Goal: Transaction & Acquisition: Purchase product/service

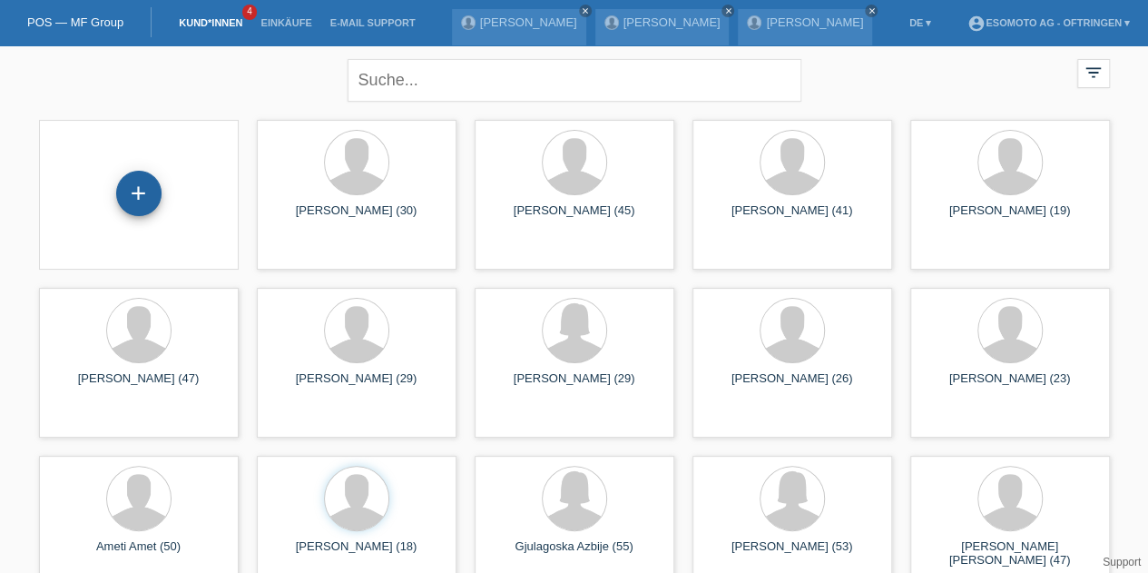
click at [142, 177] on div "+" at bounding box center [138, 193] width 45 height 45
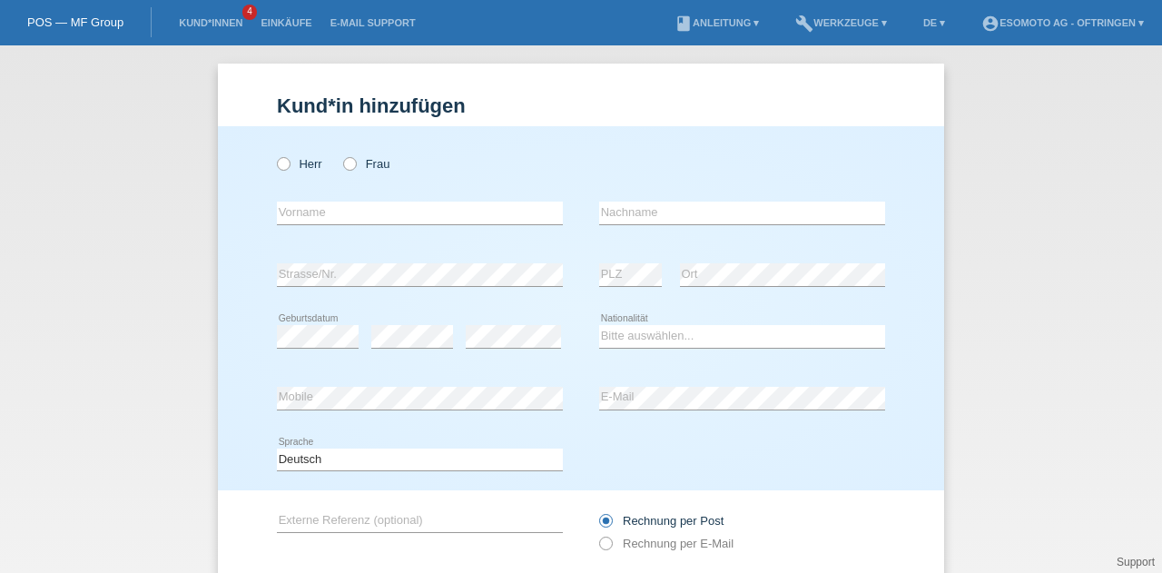
click at [277, 155] on div "Herr Frau" at bounding box center [420, 163] width 286 height 37
click at [277, 156] on div "Herr Frau" at bounding box center [420, 163] width 286 height 37
click at [274, 154] on icon at bounding box center [274, 154] width 0 height 0
click at [277, 159] on input "Herr" at bounding box center [283, 163] width 12 height 12
radio input "true"
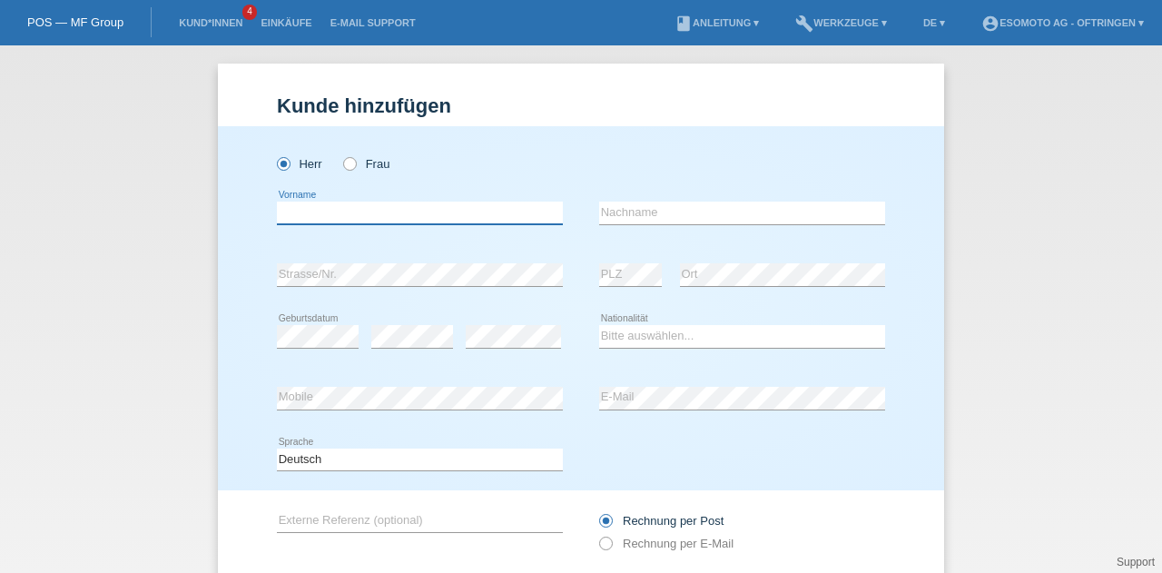
click at [290, 212] on input "text" at bounding box center [420, 213] width 286 height 23
type input "hoxhaj"
click at [634, 209] on input "text" at bounding box center [742, 213] width 286 height 23
type input "Gani"
select select "XK"
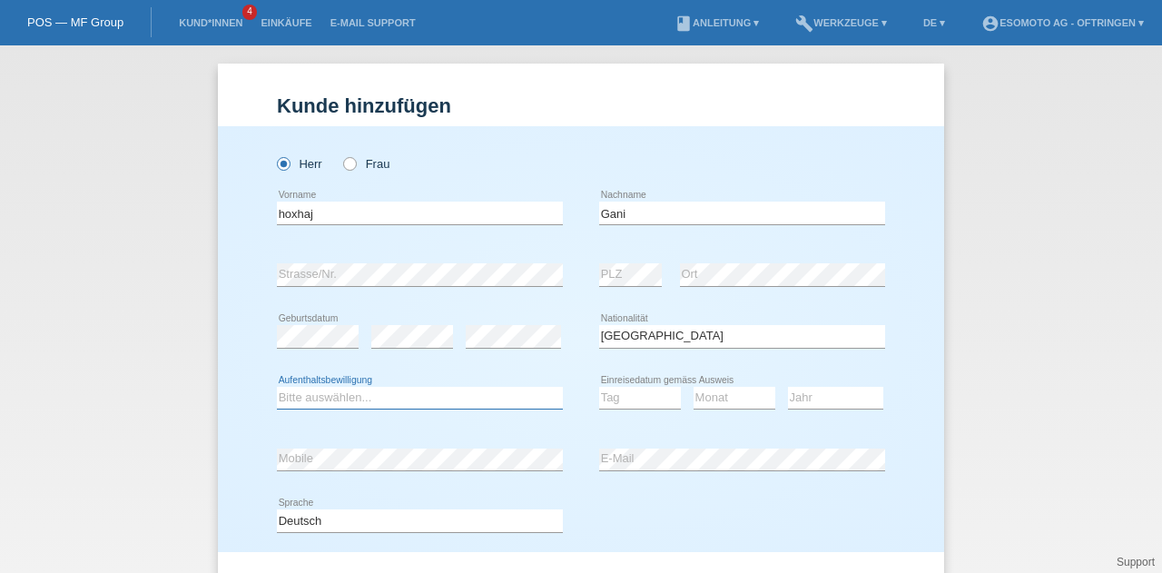
click at [451, 390] on select "Bitte auswählen... C B B - Flüchtlingsstatus Andere" at bounding box center [420, 398] width 286 height 22
select select "C"
click at [277, 387] on select "Bitte auswählen... C B B - Flüchtlingsstatus Andere" at bounding box center [420, 398] width 286 height 22
click at [599, 399] on select "Tag 01 02 03 04 05 06 07 08 09 10 11" at bounding box center [640, 398] width 82 height 22
select select "19"
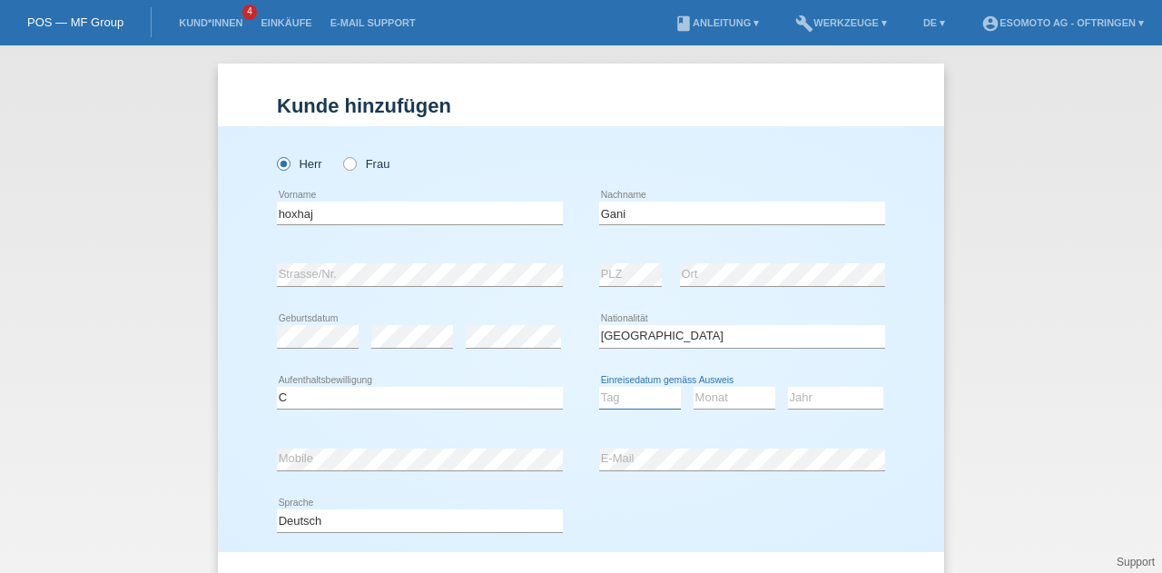
click at [599, 387] on select "Tag 01 02 03 04 05 06 07 08 09 10 11" at bounding box center [640, 398] width 82 height 22
click at [714, 405] on select "Monat 01 02 03 04 05 06 07 08 09 10 11" at bounding box center [735, 398] width 82 height 22
select select "05"
click at [694, 387] on select "Monat 01 02 03 04 05 06 07 08 09 10 11" at bounding box center [735, 398] width 82 height 22
click at [799, 391] on select "Jahr 2025 2024 2023 2022 2021 2020 2019 2018 2017 2016 2015 2014 2013 2012 2011…" at bounding box center [835, 398] width 95 height 22
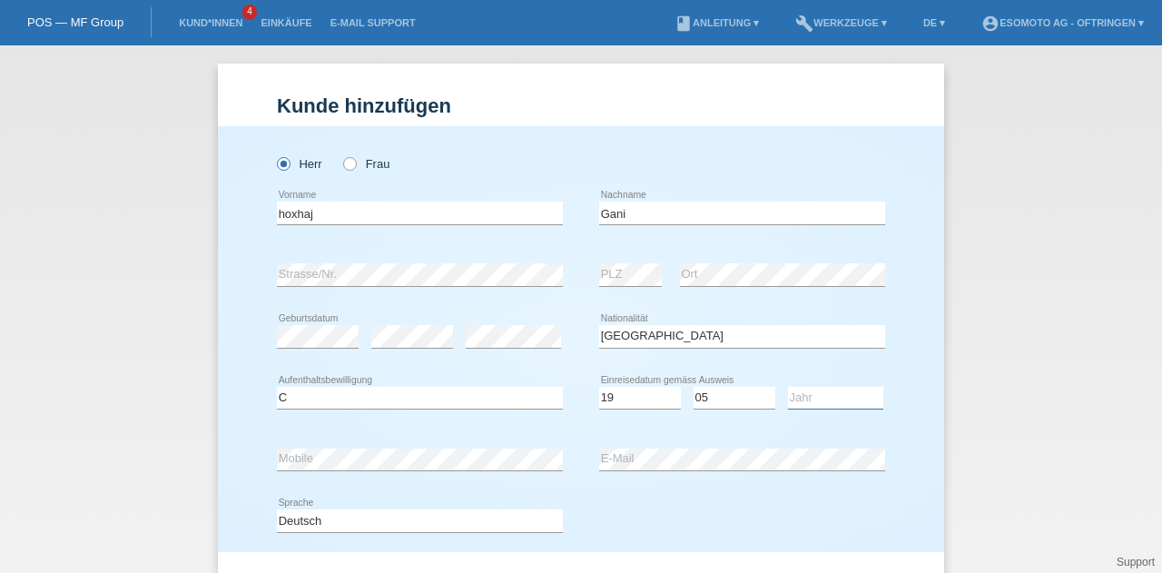
select select "2006"
click at [788, 387] on select "Jahr 2025 2024 2023 2022 2021 2020 2019 2018 2017 2016 2015 2014 2013 2012 2011…" at bounding box center [835, 398] width 95 height 22
click at [614, 519] on div "Deutsch Français Italiano English error Sprache" at bounding box center [581, 521] width 608 height 62
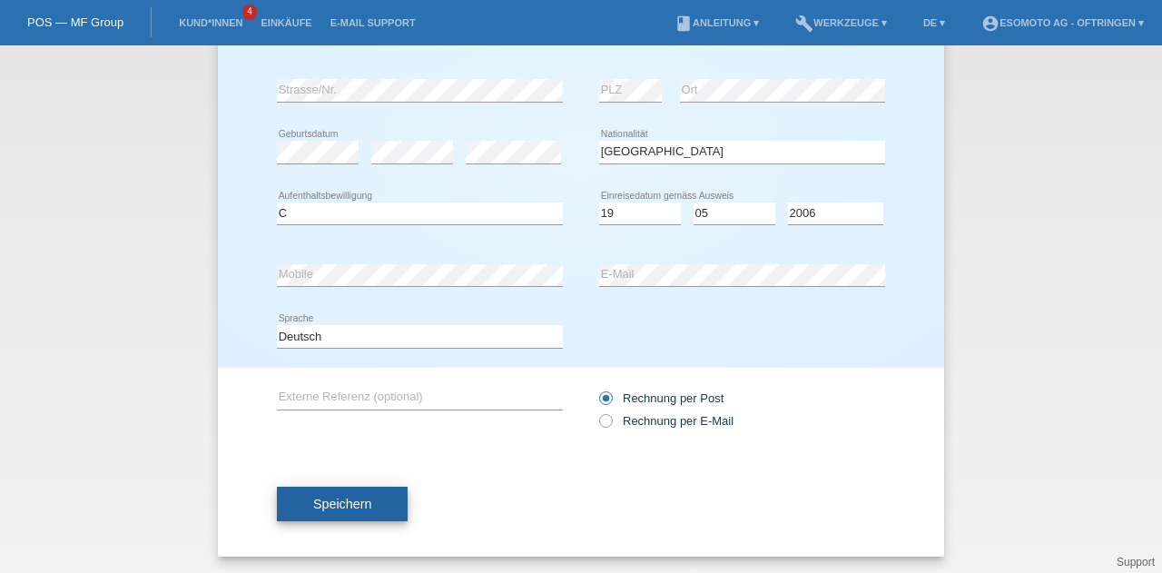
click at [379, 513] on button "Speichern" at bounding box center [342, 504] width 131 height 34
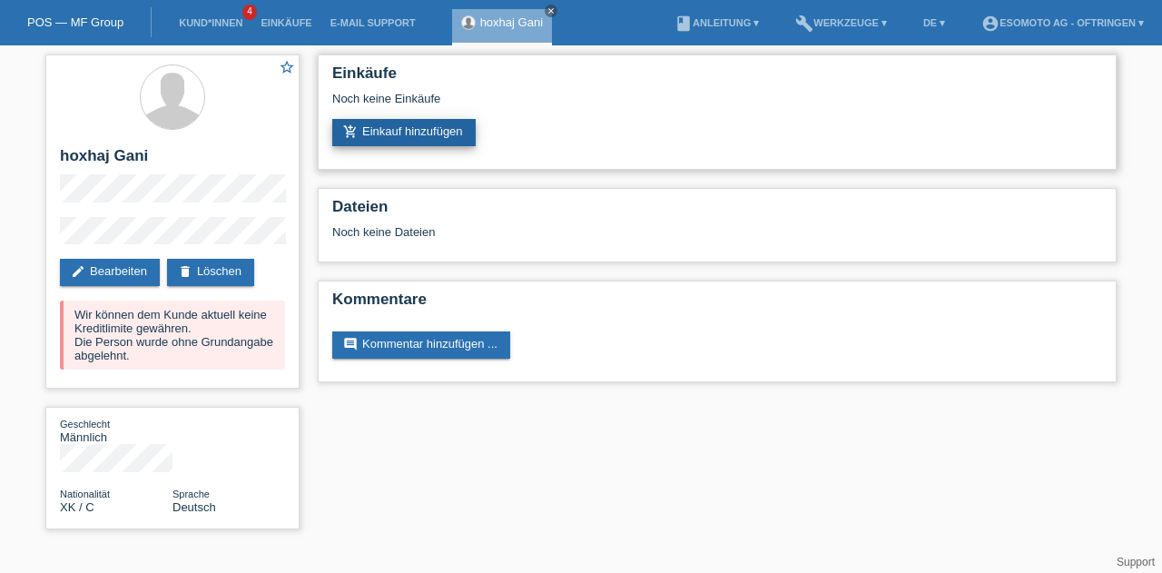
click at [464, 131] on link "add_shopping_cart Einkauf hinzufügen" at bounding box center [403, 132] width 143 height 27
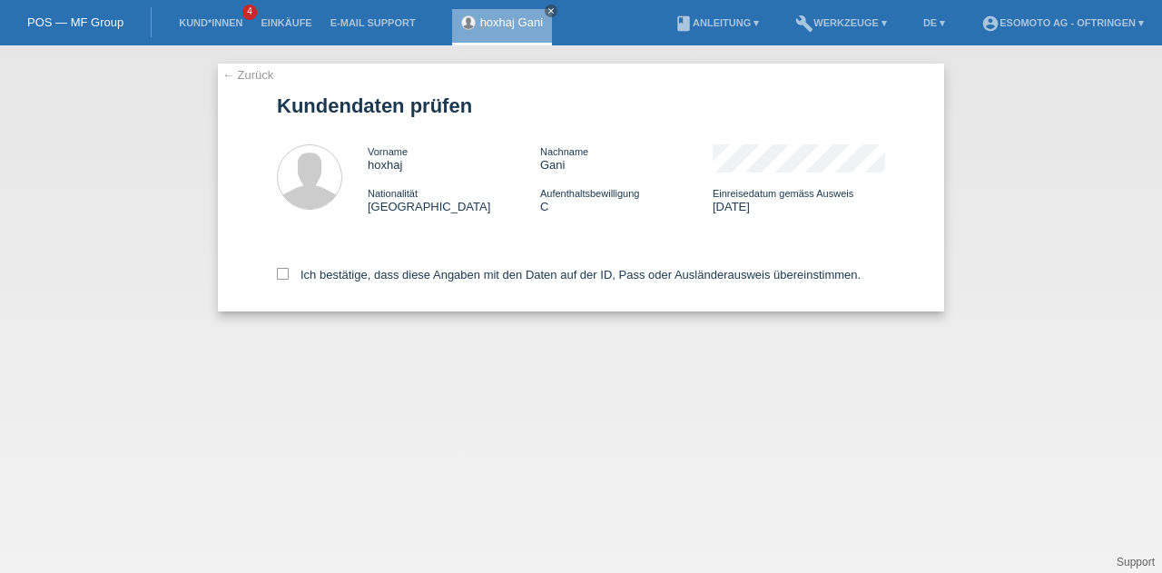
click at [276, 284] on div "← Zurück Kundendaten prüfen Vorname hoxhaj Nachname Gani Nationalität Kosovo Au…" at bounding box center [581, 188] width 726 height 248
click at [287, 278] on icon at bounding box center [283, 274] width 12 height 12
click at [287, 278] on input "Ich bestätige, dass diese Angaben mit den Daten auf der ID, Pass oder Ausländer…" at bounding box center [283, 274] width 12 height 12
checkbox input "true"
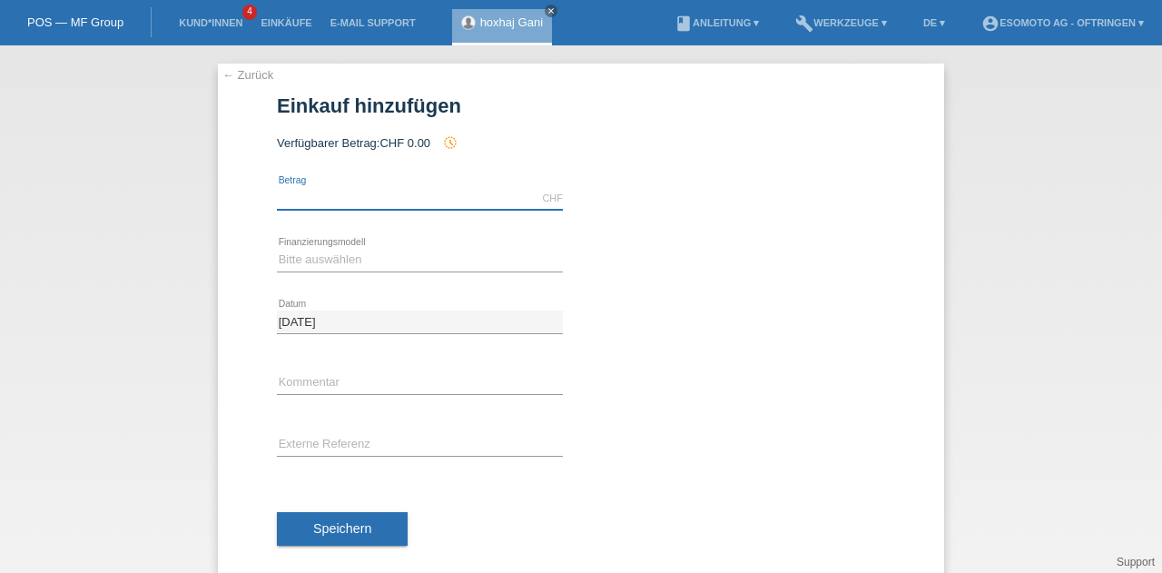
click at [311, 202] on input "text" at bounding box center [420, 198] width 286 height 23
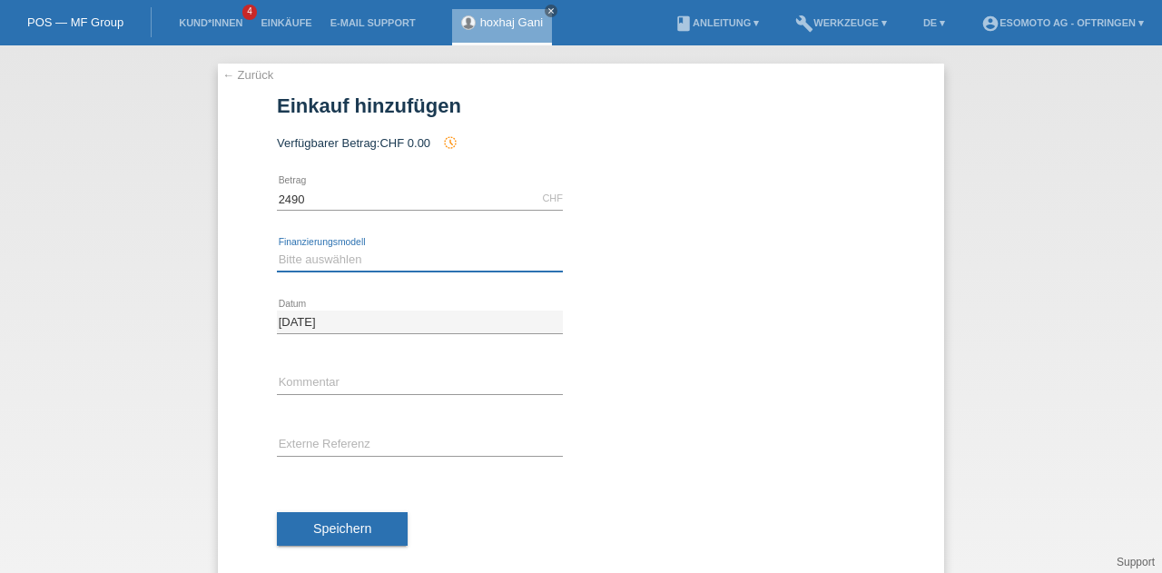
type input "2490.00"
click at [315, 269] on select "Bitte auswählen Fixe Raten Kauf auf Rechnung mit Teilzahlungsoption" at bounding box center [420, 260] width 286 height 22
select select "69"
click at [277, 249] on select "Bitte auswählen Fixe Raten Kauf auf Rechnung mit Teilzahlungsoption" at bounding box center [420, 260] width 286 height 22
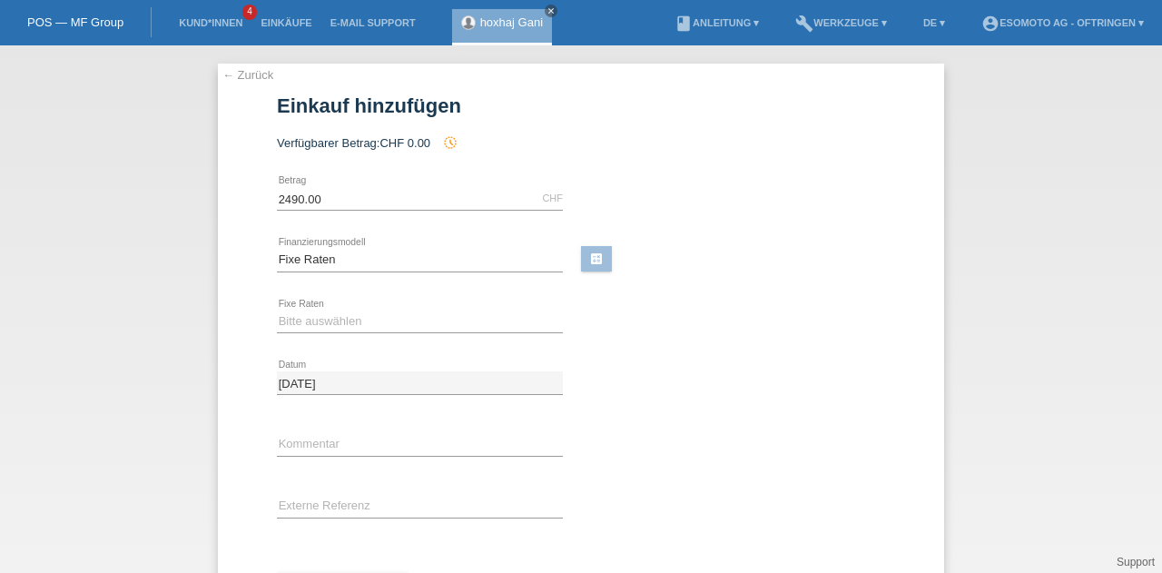
click at [315, 303] on div "Bitte auswählen 12 Raten 24 Raten 36 Raten 48 Raten error Fixe Raten" at bounding box center [420, 322] width 286 height 62
click at [312, 311] on select "Bitte auswählen 12 Raten 24 Raten 36 Raten 48 Raten" at bounding box center [420, 321] width 286 height 22
select select "139"
click at [277, 310] on select "Bitte auswählen 12 Raten 24 Raten 36 Raten 48 Raten" at bounding box center [420, 321] width 286 height 22
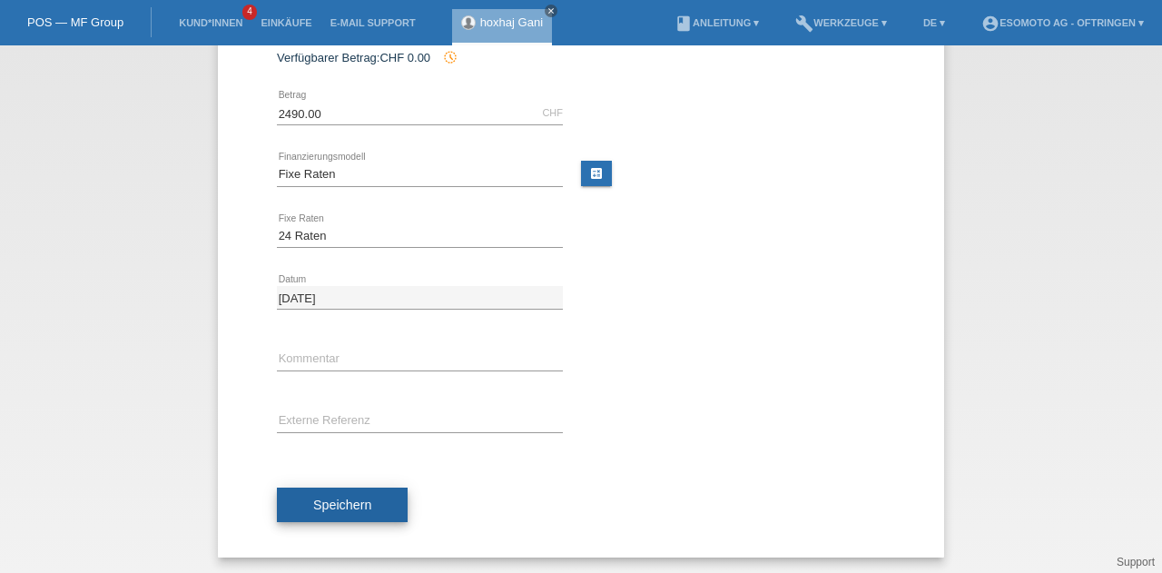
click at [337, 493] on button "Speichern" at bounding box center [342, 504] width 131 height 34
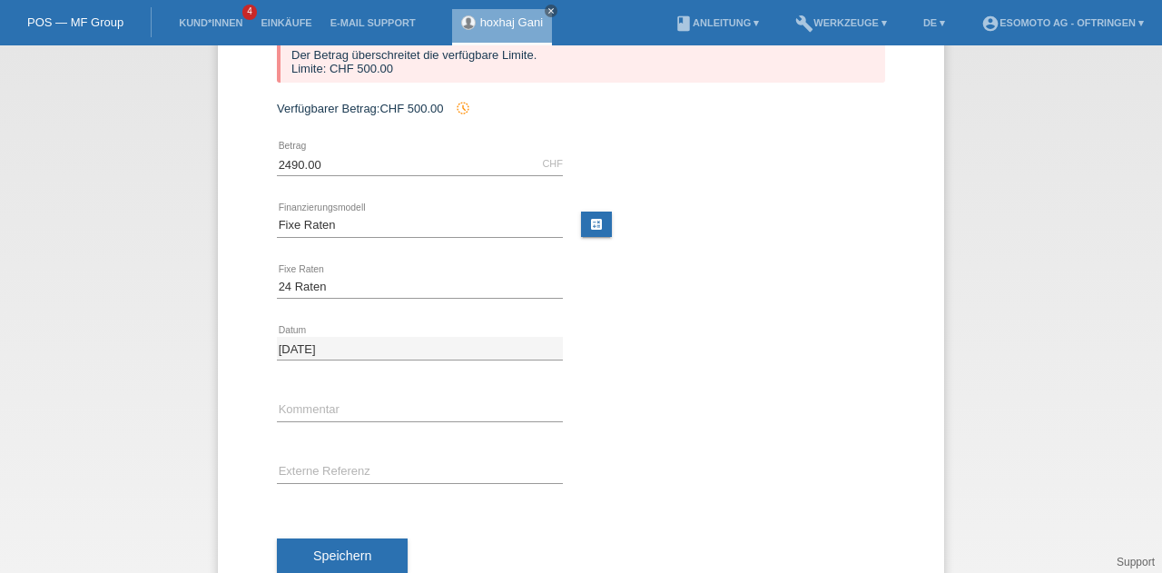
scroll to position [2, 0]
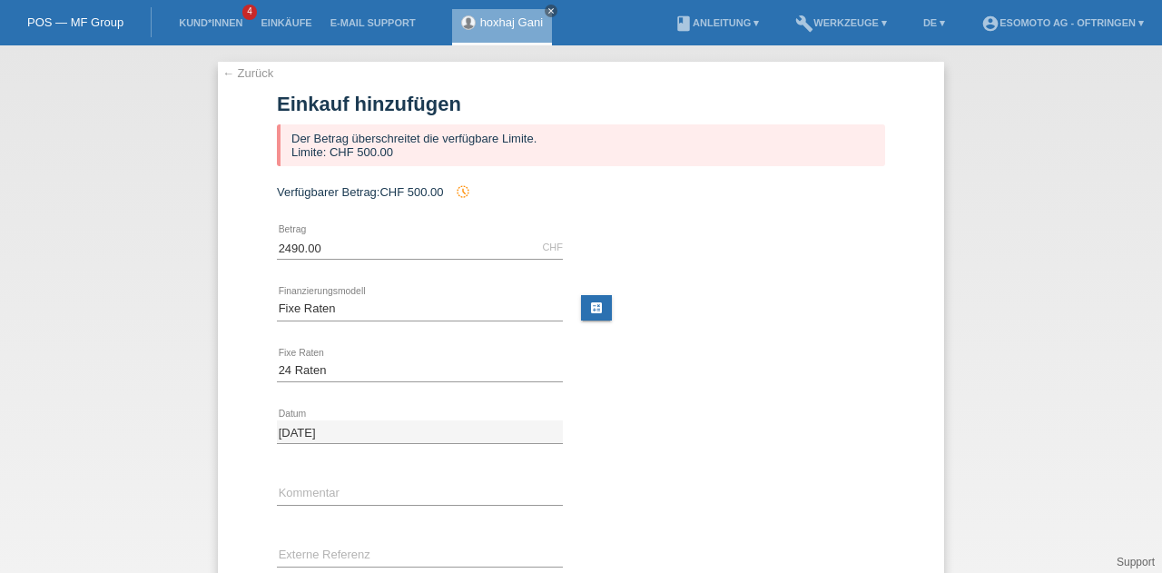
click at [430, 172] on form "Einkauf hinzufügen Der Betrag überschreitet die verfügbare Limite. Limite: CHF …" at bounding box center [581, 392] width 608 height 599
click at [225, 75] on link "← Zurück" at bounding box center [247, 73] width 51 height 14
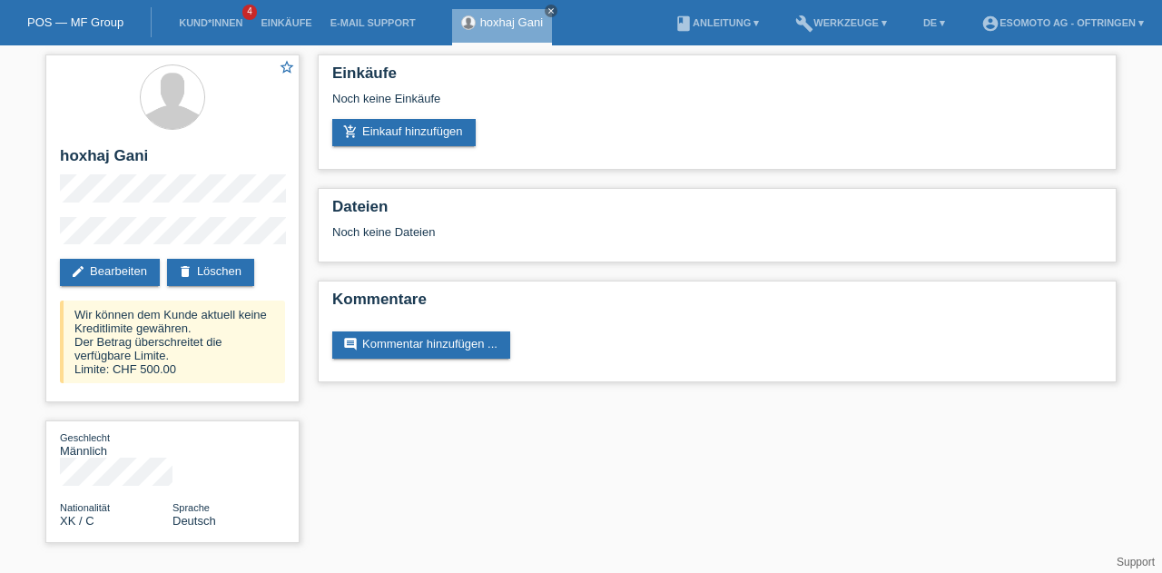
click at [212, 21] on link "Kund*innen" at bounding box center [211, 22] width 82 height 11
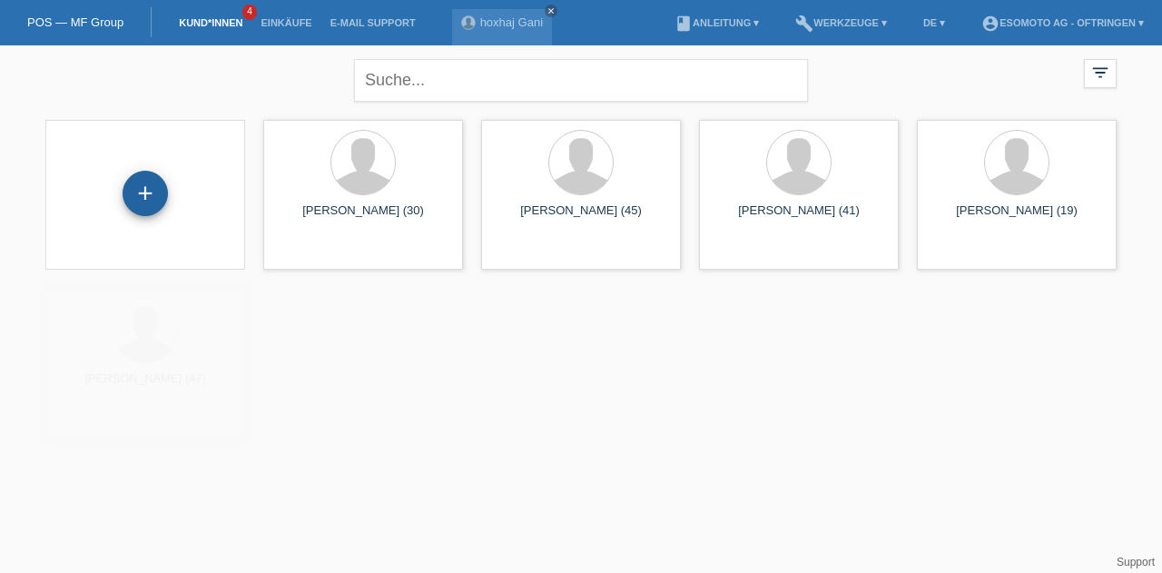
click at [145, 194] on div "+" at bounding box center [145, 193] width 45 height 45
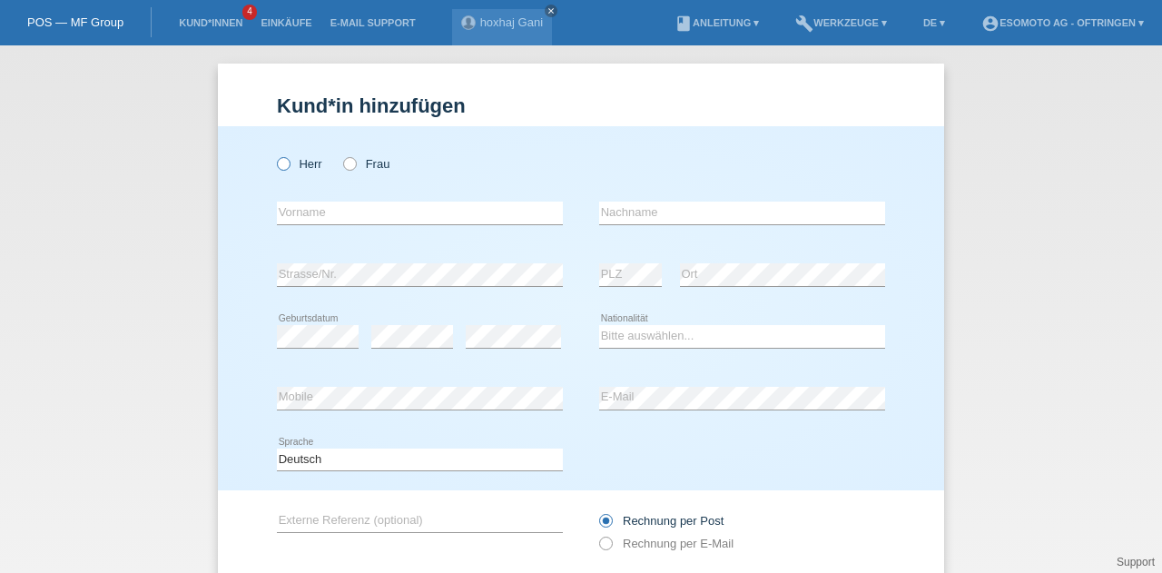
click at [274, 154] on icon at bounding box center [274, 154] width 0 height 0
click at [277, 162] on input "Herr" at bounding box center [283, 163] width 12 height 12
radio input "true"
click at [314, 212] on input "text" at bounding box center [420, 213] width 286 height 23
type input "Dautaj"
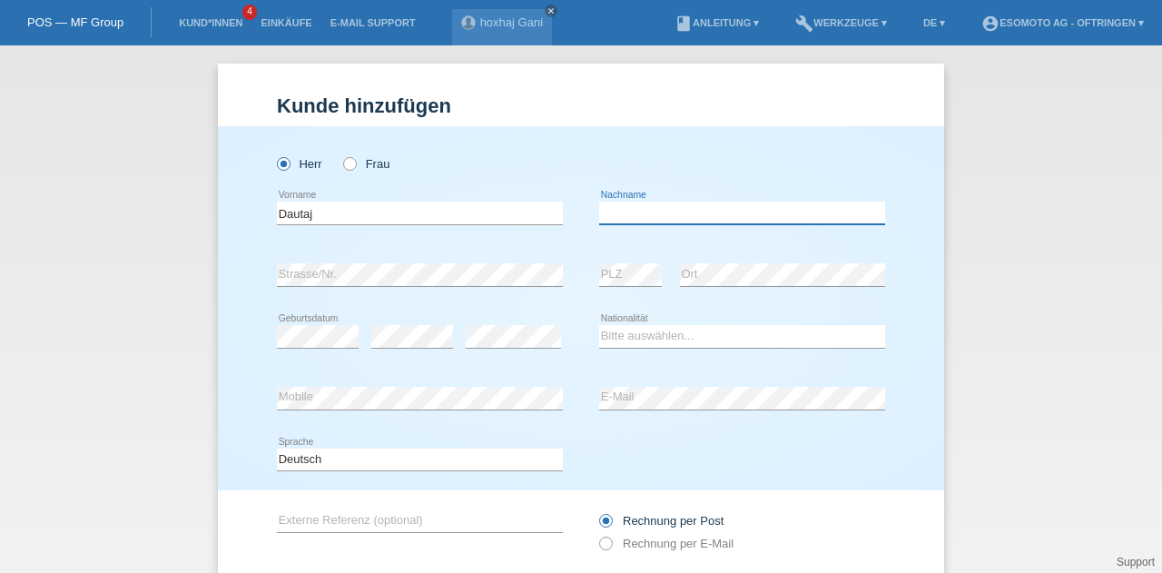
click at [639, 213] on input "text" at bounding box center [742, 213] width 286 height 23
type input "Skifter"
click at [743, 248] on div "error Ort" at bounding box center [782, 275] width 205 height 62
click at [407, 323] on div "error" at bounding box center [412, 337] width 82 height 62
click at [618, 338] on select "Bitte auswählen... Schweiz Deutschland Liechtenstein Österreich ------------ Af…" at bounding box center [742, 336] width 286 height 22
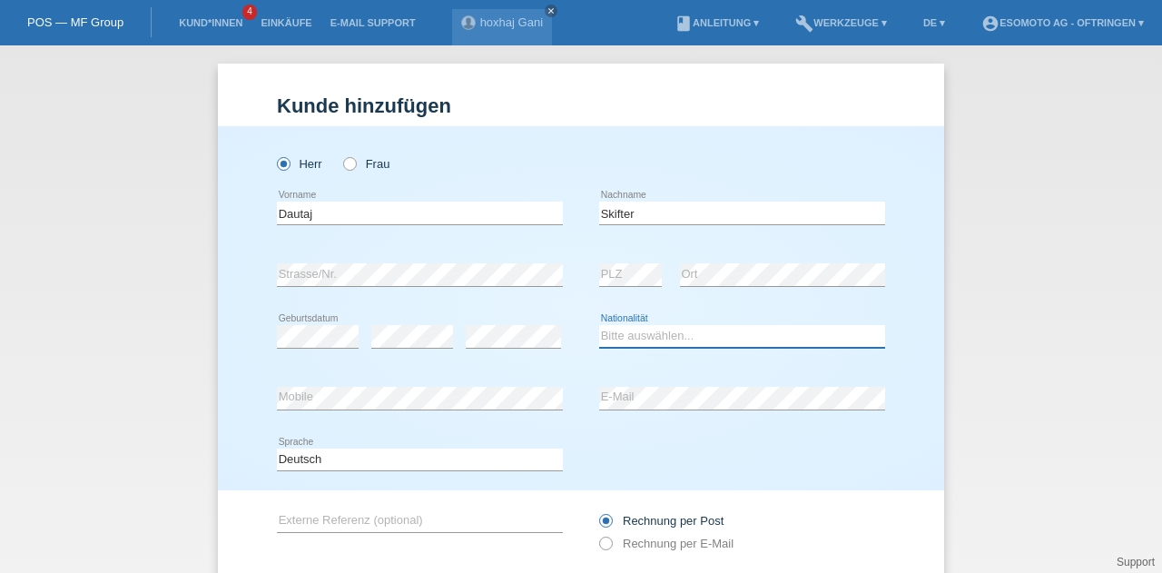
select select "XK"
click at [599, 325] on select "Bitte auswählen... Schweiz Deutschland Liechtenstein Österreich ------------ Af…" at bounding box center [742, 336] width 286 height 22
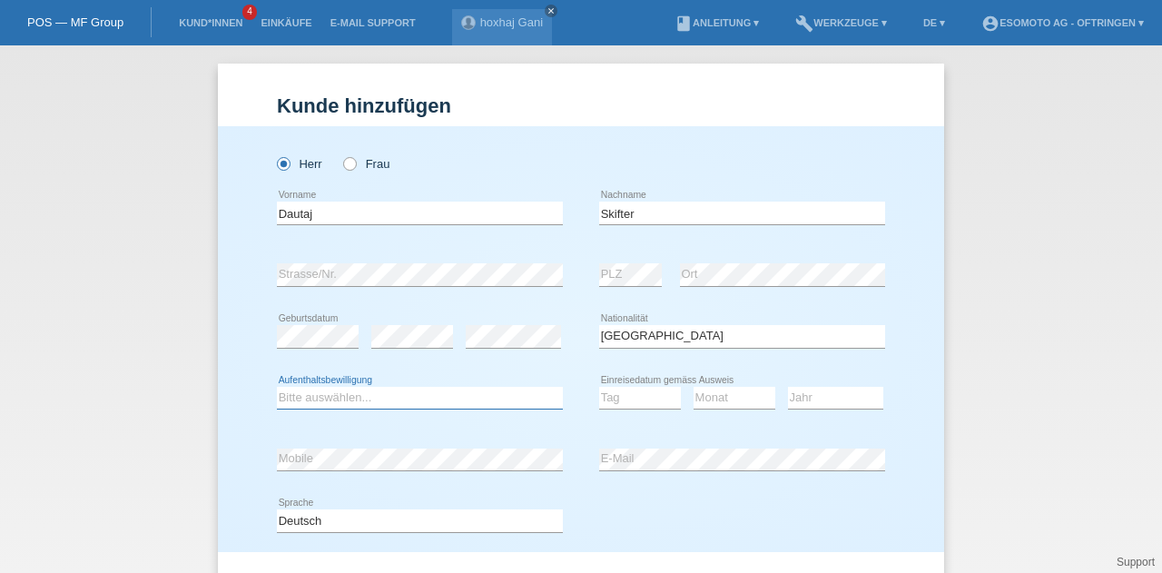
click at [365, 396] on select "Bitte auswählen... C B B - Flüchtlingsstatus Andere" at bounding box center [420, 398] width 286 height 22
select select "C"
click at [277, 387] on select "Bitte auswählen... C B B - Flüchtlingsstatus Andere" at bounding box center [420, 398] width 286 height 22
click at [608, 401] on select "Tag 01 02 03 04 05 06 07 08 09 10 11" at bounding box center [640, 398] width 82 height 22
select select "01"
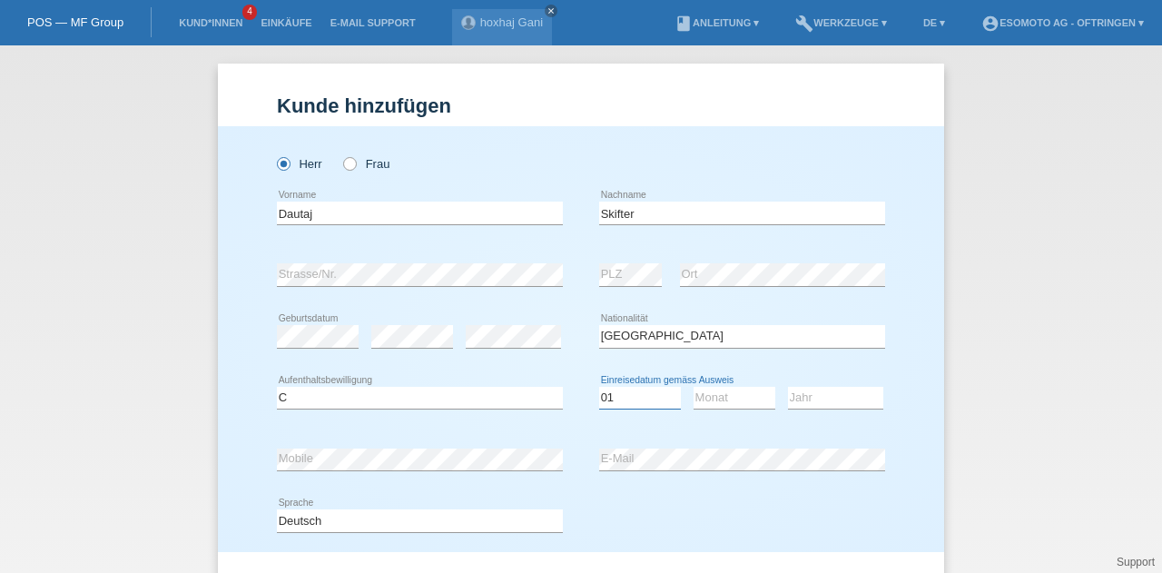
click at [599, 387] on select "Tag 01 02 03 04 05 06 07 08 09 10 11" at bounding box center [640, 398] width 82 height 22
click at [704, 397] on select "Monat 01 02 03 04 05 06 07 08 09 10 11" at bounding box center [735, 398] width 82 height 22
select select "02"
click at [694, 387] on select "Monat 01 02 03 04 05 06 07 08 09 10 11" at bounding box center [735, 398] width 82 height 22
click at [802, 398] on select "Jahr 2025 2024 2023 2022 2021 2020 2019 2018 2017 2016 2015 2014 2013 2012 2011…" at bounding box center [835, 398] width 95 height 22
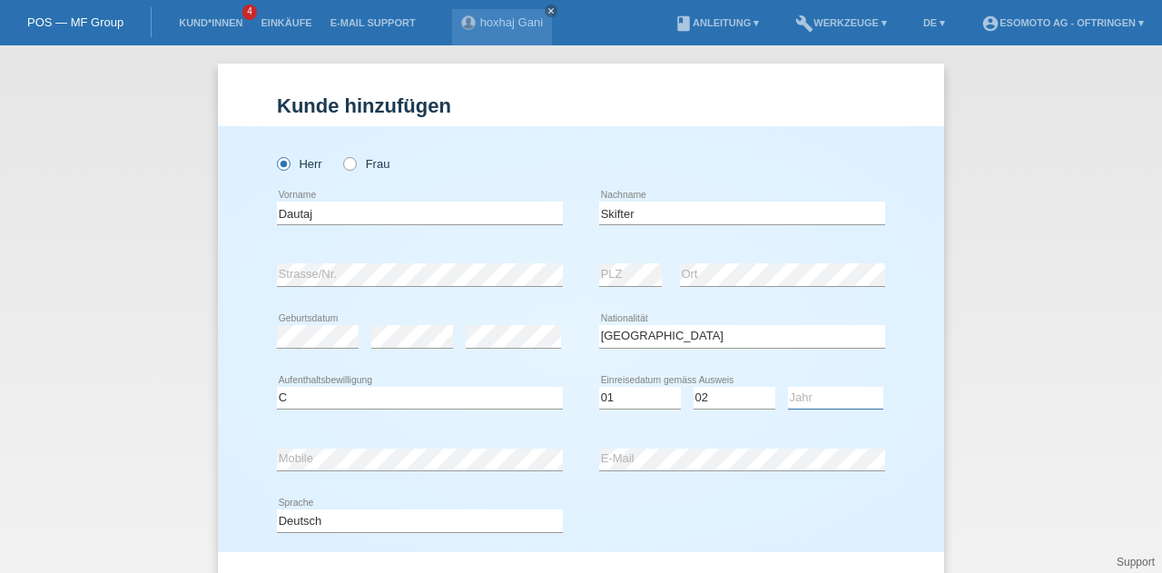
select select "2009"
click at [788, 387] on select "Jahr 2025 2024 2023 2022 2021 2020 2019 2018 2017 2016 2015 2014 2013 2012 2011…" at bounding box center [835, 398] width 95 height 22
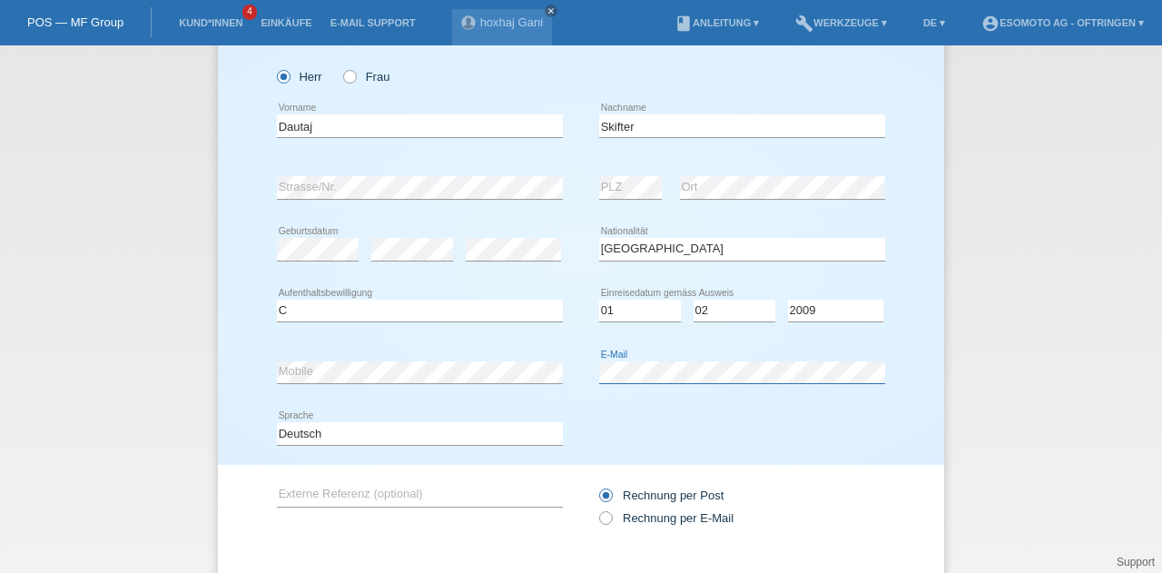
scroll to position [184, 0]
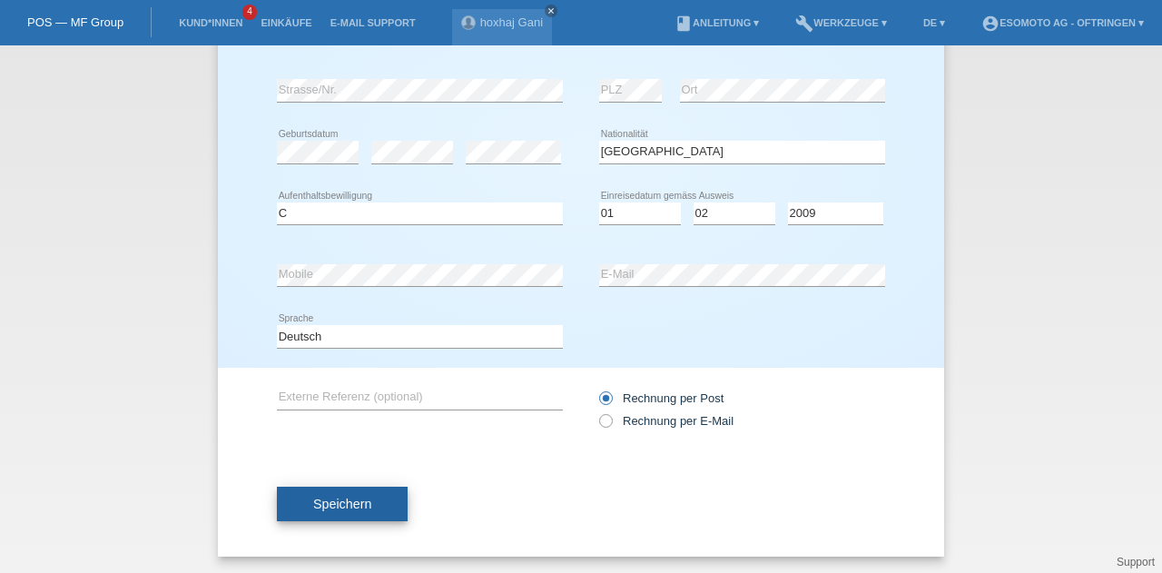
click at [358, 489] on button "Speichern" at bounding box center [342, 504] width 131 height 34
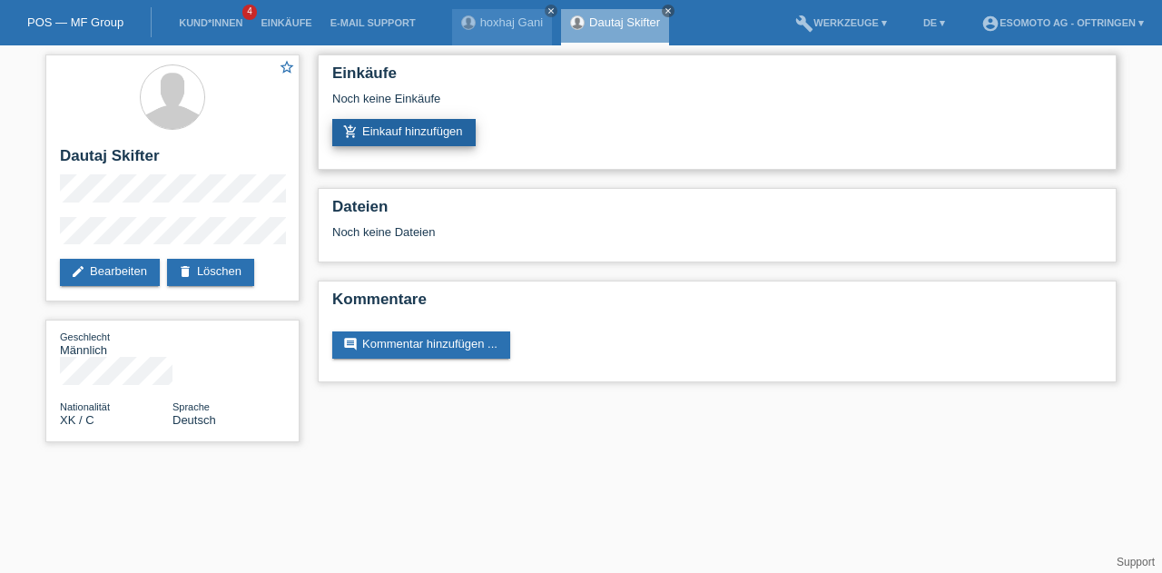
click at [411, 126] on link "add_shopping_cart Einkauf hinzufügen" at bounding box center [403, 132] width 143 height 27
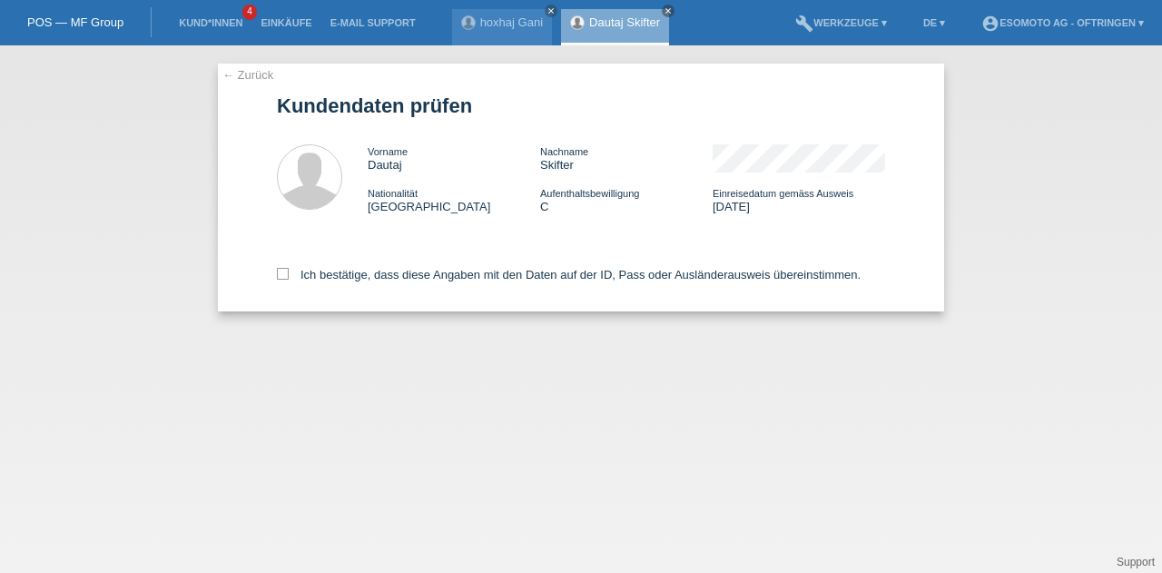
click at [286, 284] on div "Ich bestätige, dass diese Angaben mit den Daten auf der ID, Pass oder Ausländer…" at bounding box center [581, 271] width 608 height 80
click at [282, 281] on label "Ich bestätige, dass diese Angaben mit den Daten auf der ID, Pass oder Ausländer…" at bounding box center [569, 275] width 584 height 14
click at [282, 280] on input "Ich bestätige, dass diese Angaben mit den Daten auf der ID, Pass oder Ausländer…" at bounding box center [283, 274] width 12 height 12
checkbox input "true"
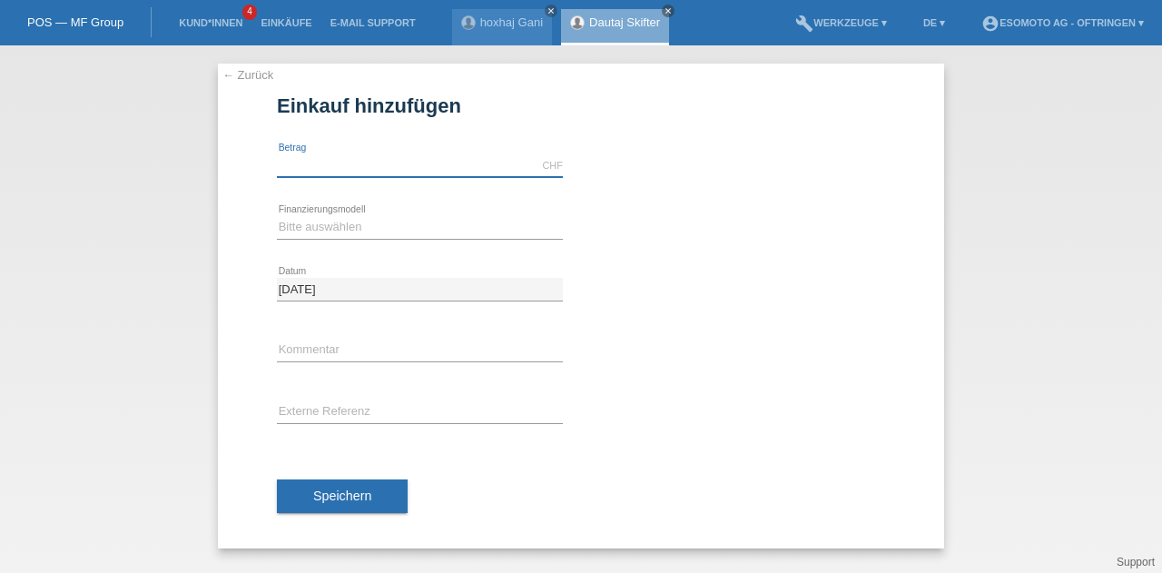
click at [339, 158] on input "text" at bounding box center [420, 165] width 286 height 23
type input "2490.00"
click at [342, 231] on select "Bitte auswählen Fixe Raten Kauf auf Rechnung mit Teilzahlungsoption" at bounding box center [420, 227] width 286 height 22
select select "69"
click at [277, 216] on select "Bitte auswählen Fixe Raten Kauf auf Rechnung mit Teilzahlungsoption" at bounding box center [420, 227] width 286 height 22
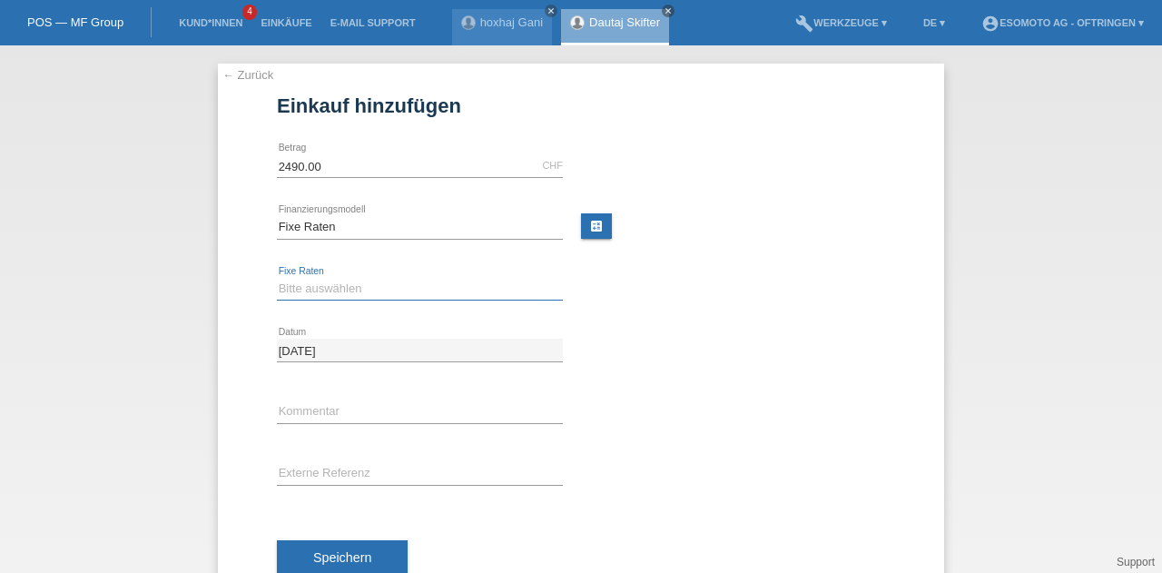
click at [351, 284] on select "Bitte auswählen 12 Raten 24 Raten 36 Raten 48 Raten" at bounding box center [420, 289] width 286 height 22
select select "139"
click at [277, 278] on select "Bitte auswählen 12 Raten 24 Raten 36 Raten 48 Raten" at bounding box center [420, 289] width 286 height 22
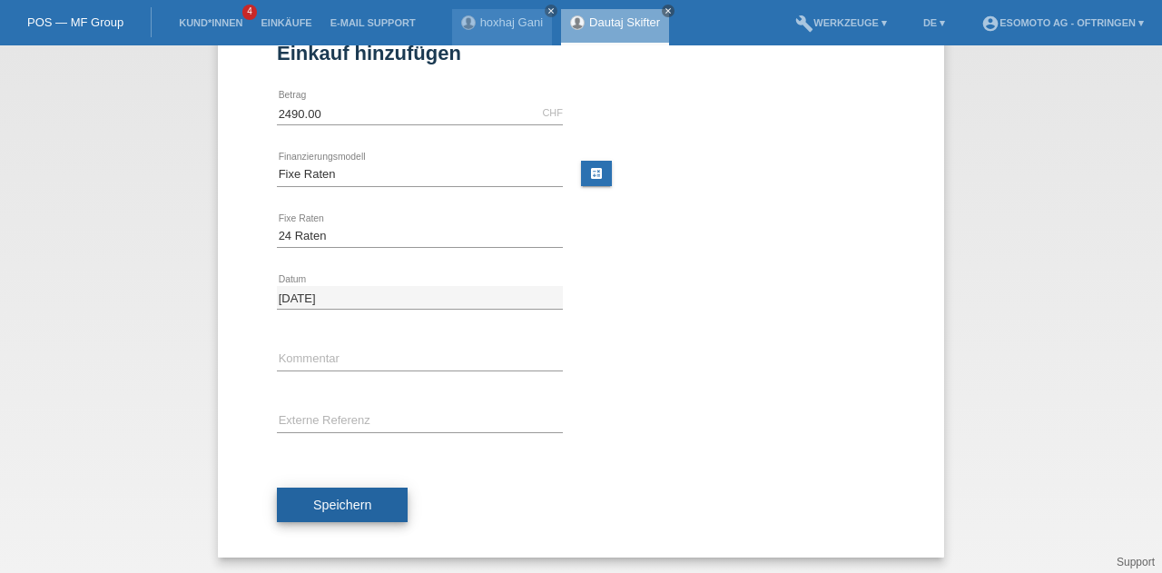
click at [327, 506] on span "Speichern" at bounding box center [342, 504] width 58 height 15
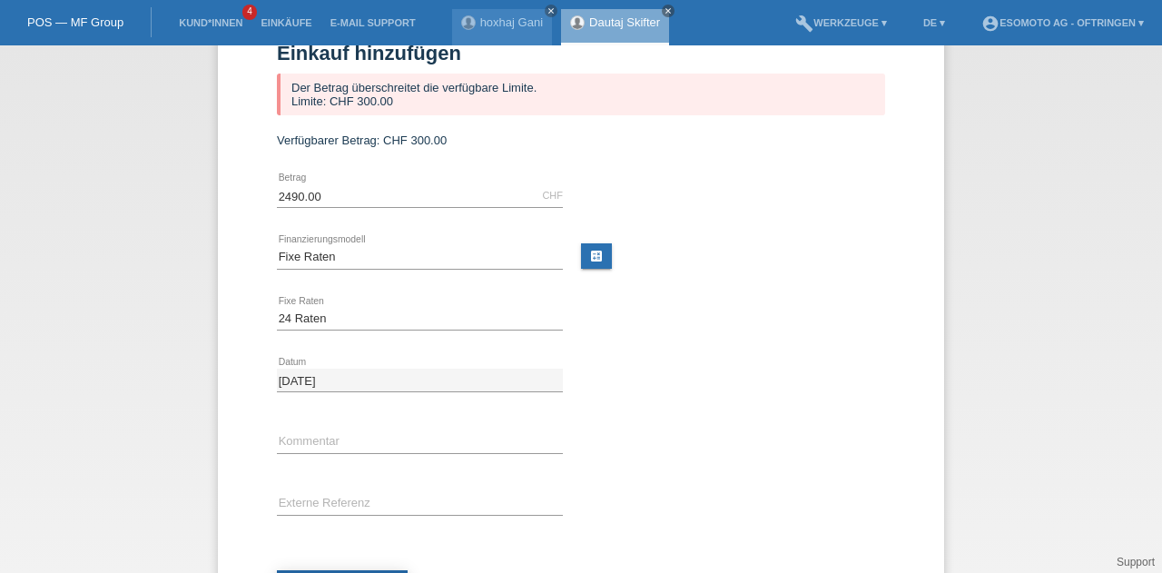
scroll to position [0, 0]
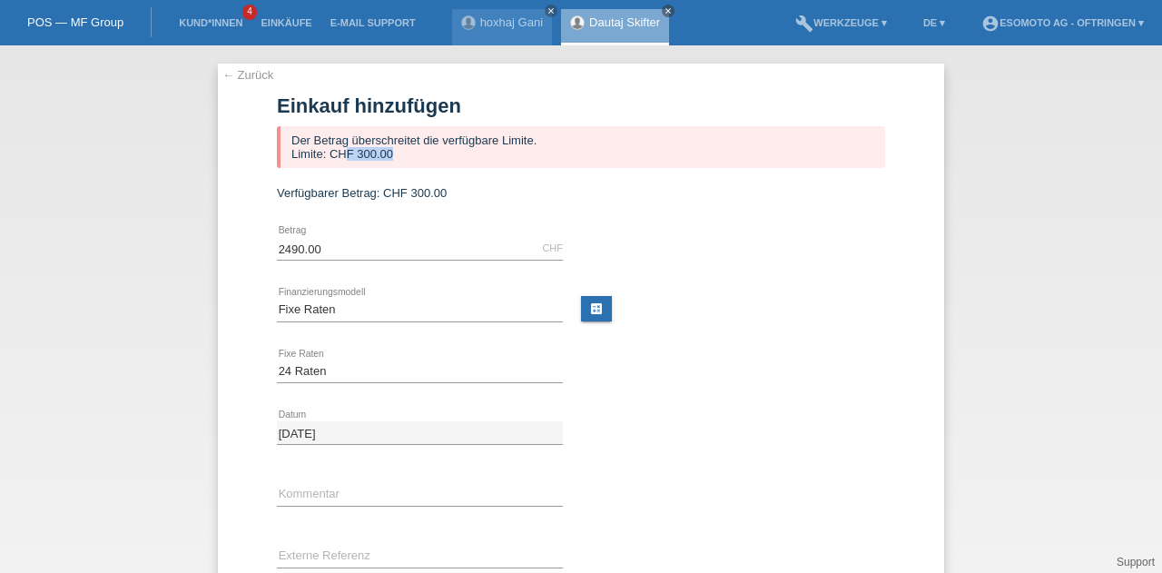
drag, startPoint x: 387, startPoint y: 153, endPoint x: 340, endPoint y: 161, distance: 47.0
click at [340, 161] on div "Der Betrag überschreitet die verfügbare Limite. Limite: CHF 300.00" at bounding box center [581, 147] width 608 height 42
click at [681, 266] on div "2490.00 CHF error [GEOGRAPHIC_DATA]" at bounding box center [581, 249] width 608 height 62
